Goal: Task Accomplishment & Management: Use online tool/utility

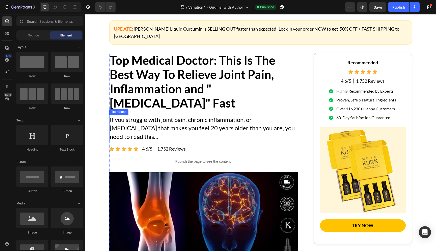
scroll to position [24, 0]
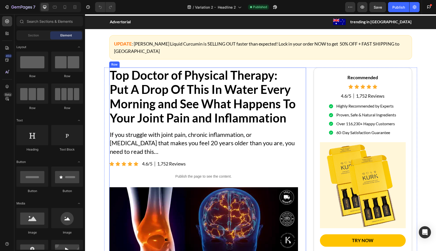
scroll to position [17, 0]
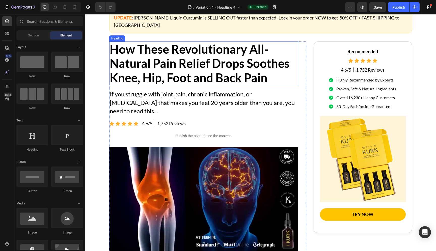
scroll to position [37, 0]
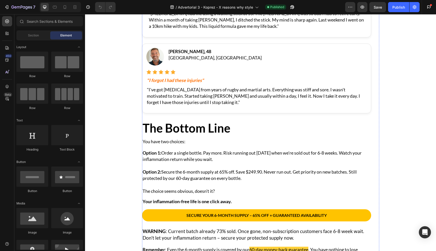
scroll to position [2100, 0]
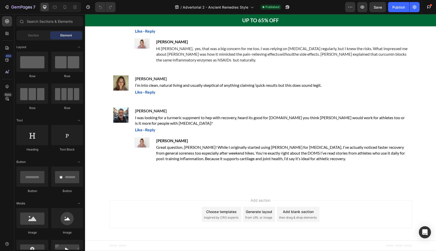
scroll to position [3990, 0]
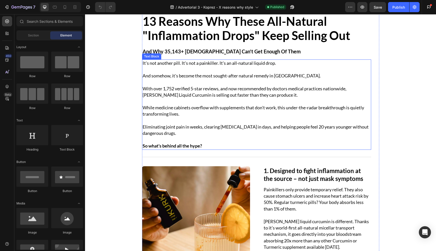
scroll to position [34, 0]
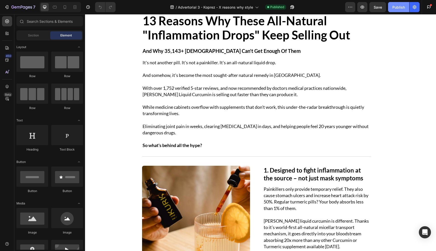
click at [399, 8] on div "Publish" at bounding box center [399, 7] width 13 height 5
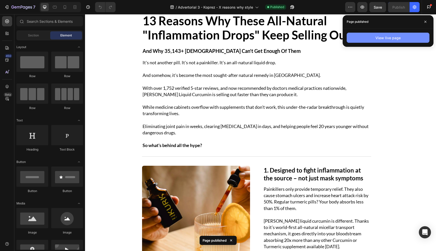
click at [369, 36] on button "View live page" at bounding box center [388, 38] width 83 height 10
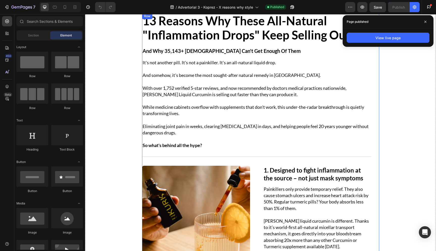
scroll to position [0, 0]
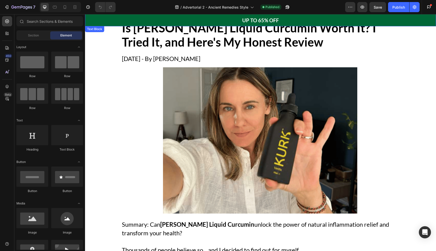
scroll to position [23, 0]
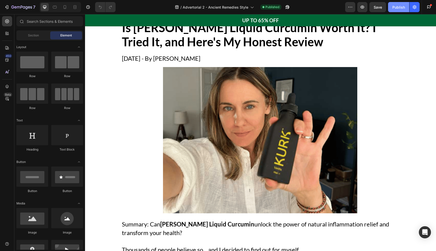
click at [395, 10] on button "Publish" at bounding box center [399, 7] width 21 height 10
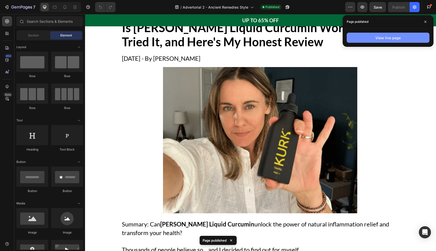
click at [370, 42] on div "View live page" at bounding box center [388, 38] width 91 height 18
click at [370, 39] on button "View live page" at bounding box center [388, 38] width 83 height 10
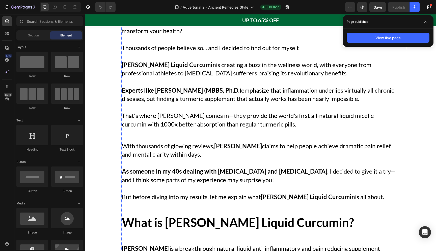
scroll to position [237, 0]
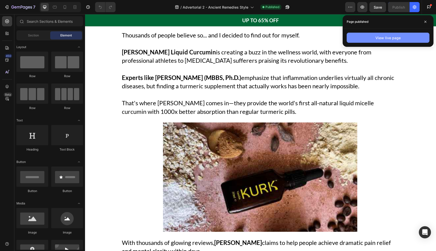
click at [373, 40] on button "View live page" at bounding box center [388, 38] width 83 height 10
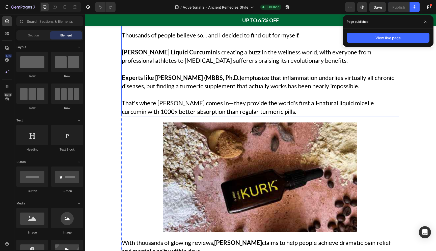
click at [246, 103] on p "That's where KURK comes in—they provide the world's first all-natural liquid mi…" at bounding box center [260, 107] width 277 height 17
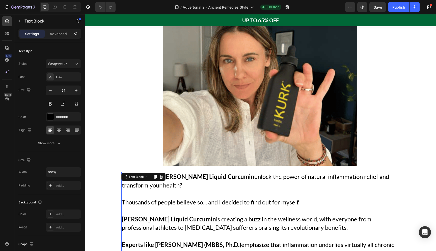
scroll to position [15, 0]
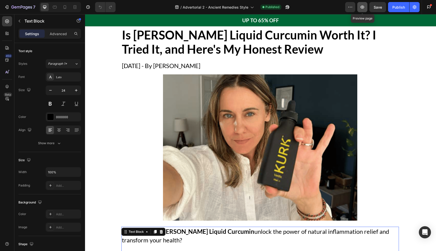
click at [364, 9] on icon "button" at bounding box center [362, 7] width 5 height 5
click at [366, 8] on button "button" at bounding box center [363, 7] width 10 height 10
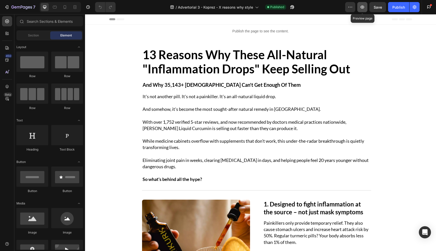
click at [360, 8] on icon "button" at bounding box center [362, 7] width 5 height 5
